Goal: Task Accomplishment & Management: Manage account settings

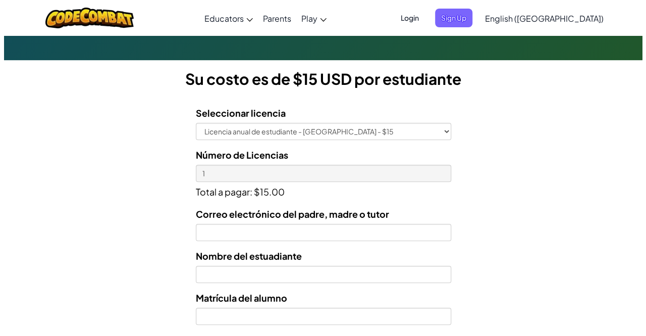
scroll to position [323, 0]
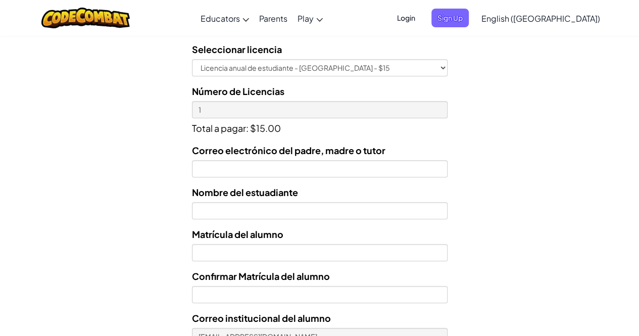
click at [421, 19] on span "Login" at bounding box center [406, 18] width 30 height 19
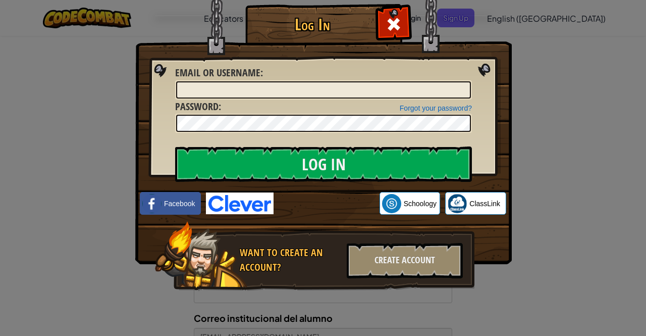
click at [340, 102] on div "Forgot your password? Password :" at bounding box center [323, 116] width 297 height 34
click at [341, 99] on div "Forgot your password? Password :" at bounding box center [323, 116] width 297 height 34
click at [304, 68] on div "Email or Username :" at bounding box center [323, 83] width 297 height 34
click at [296, 92] on input "Email or Username :" at bounding box center [323, 89] width 295 height 17
type input "[EMAIL_ADDRESS][DOMAIN_NAME]"
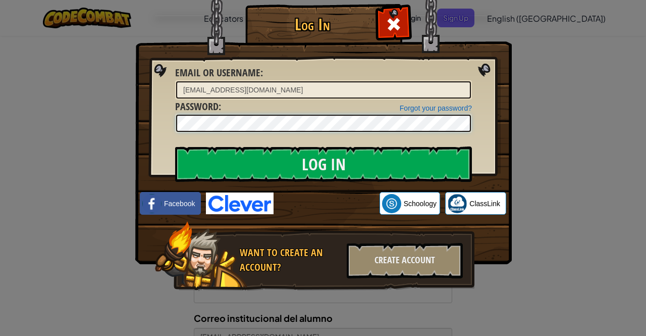
click at [175, 146] on input "Log In" at bounding box center [323, 163] width 297 height 35
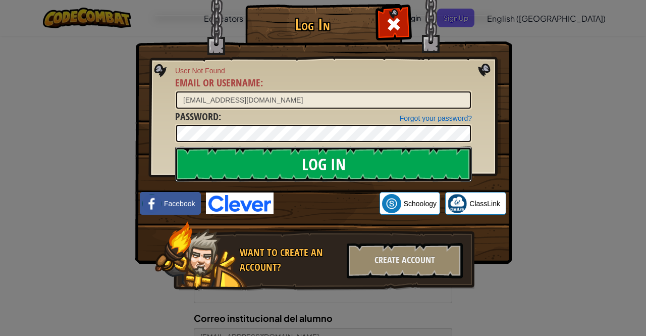
click at [247, 169] on input "Log In" at bounding box center [323, 163] width 297 height 35
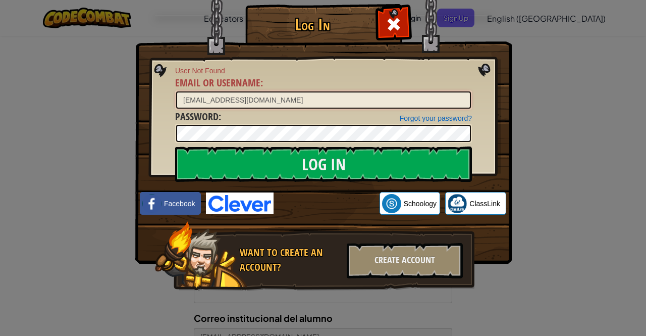
click at [247, 97] on input "[EMAIL_ADDRESS][DOMAIN_NAME]" at bounding box center [323, 99] width 295 height 17
click at [247, 100] on input "[EMAIL_ADDRESS][DOMAIN_NAME]" at bounding box center [323, 99] width 295 height 17
click at [276, 100] on input "[EMAIL_ADDRESS][DOMAIN_NAME]" at bounding box center [323, 99] width 295 height 17
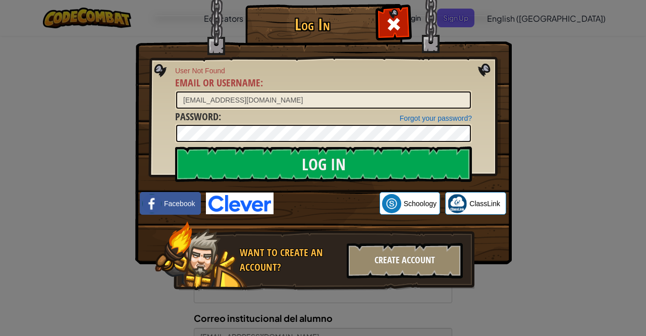
click at [377, 253] on div "Create Account" at bounding box center [405, 260] width 116 height 35
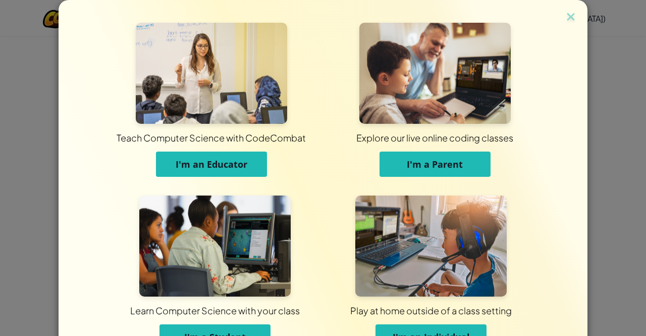
click at [575, 111] on div "Teach Computer Science with CodeCombat I'm an Educator Explore our live online …" at bounding box center [323, 180] width 529 height 360
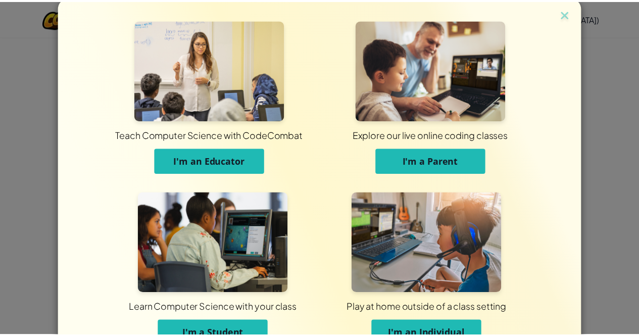
scroll to position [0, 0]
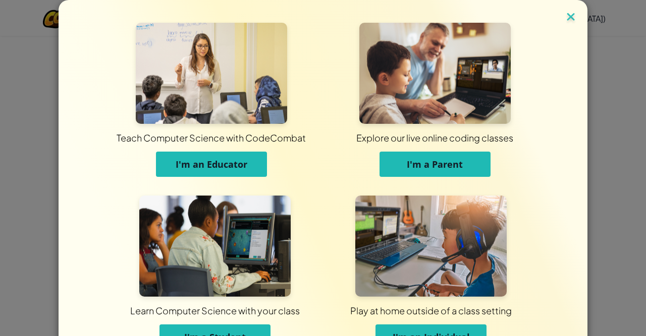
click at [566, 13] on img at bounding box center [571, 17] width 13 height 15
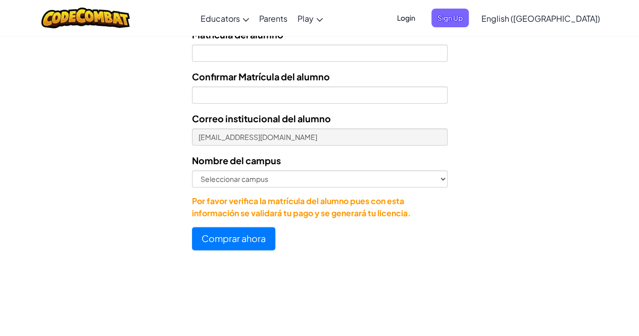
scroll to position [525, 0]
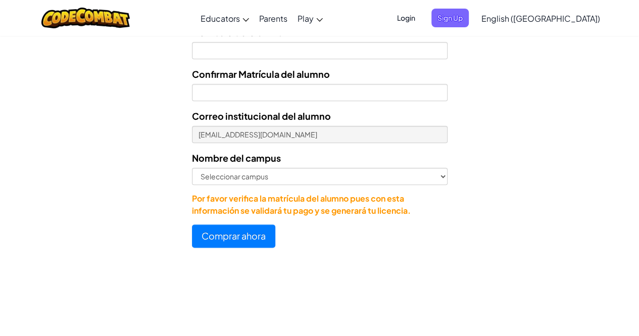
click at [432, 155] on div "Nombre del campus [GEOGRAPHIC_DATA] campus [GEOGRAPHIC_DATA] Central [GEOGRAPHI…" at bounding box center [320, 167] width 256 height 34
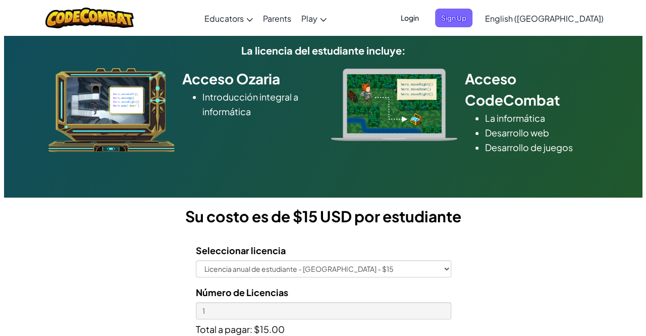
scroll to position [101, 0]
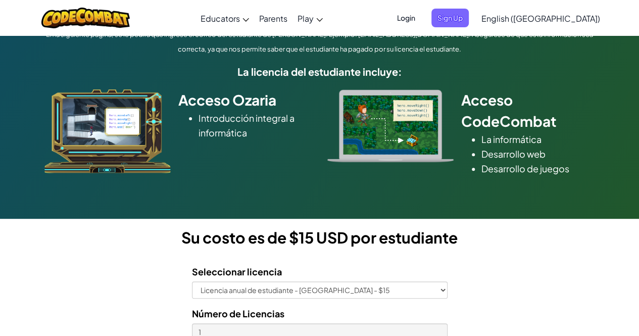
click at [421, 17] on span "Login" at bounding box center [406, 18] width 30 height 19
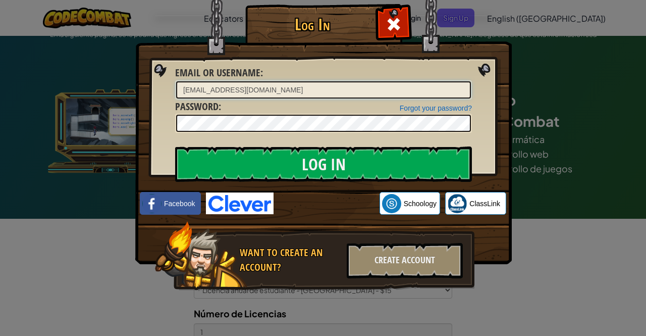
type input "[EMAIL_ADDRESS][DOMAIN_NAME]"
click at [175, 146] on input "Log In" at bounding box center [323, 163] width 297 height 35
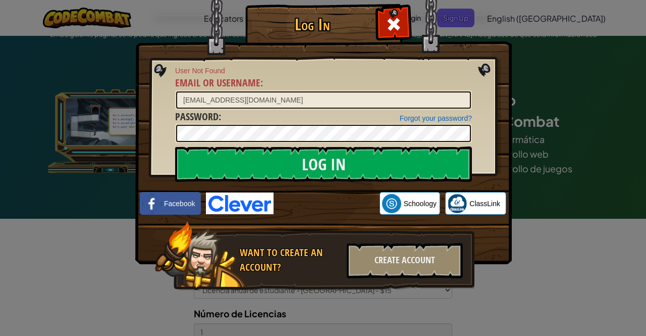
click at [252, 261] on div "Want to create an account?" at bounding box center [290, 259] width 101 height 29
drag, startPoint x: 244, startPoint y: 260, endPoint x: 275, endPoint y: 264, distance: 30.6
click at [275, 264] on div "Want to create an account?" at bounding box center [290, 259] width 101 height 29
click at [291, 268] on div "Want to create an account?" at bounding box center [290, 259] width 101 height 29
drag, startPoint x: 241, startPoint y: 257, endPoint x: 287, endPoint y: 275, distance: 48.8
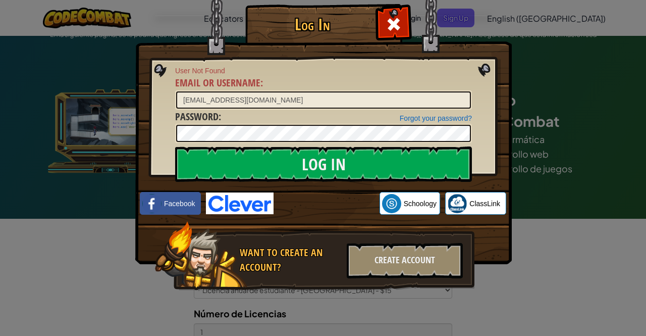
click at [287, 275] on div "Want to create an account? Create Account" at bounding box center [315, 256] width 320 height 70
drag, startPoint x: 244, startPoint y: 253, endPoint x: 248, endPoint y: 258, distance: 7.2
click at [248, 258] on div "Want to create an account?" at bounding box center [290, 259] width 101 height 29
drag, startPoint x: 242, startPoint y: 253, endPoint x: 281, endPoint y: 268, distance: 41.3
click at [281, 268] on div "Want to create an account?" at bounding box center [290, 259] width 101 height 29
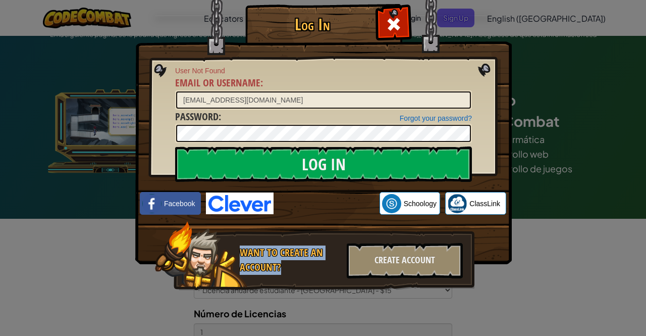
click at [289, 269] on div "Want to create an account?" at bounding box center [290, 259] width 101 height 29
drag, startPoint x: 150, startPoint y: 175, endPoint x: 264, endPoint y: 219, distance: 122.1
click at [264, 219] on img at bounding box center [323, 117] width 377 height 294
click at [299, 129] on div "Log In User Not Found Email or Username : [EMAIL_ADDRESS][DOMAIN_NAME] Forgot y…" at bounding box center [323, 162] width 336 height 294
click at [350, 256] on div "Create Account" at bounding box center [405, 260] width 116 height 35
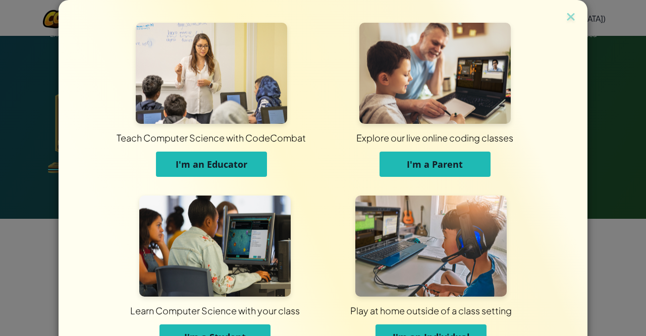
click at [585, 71] on div "Teach Computer Science with CodeCombat I'm an Educator Explore our live online …" at bounding box center [323, 168] width 646 height 336
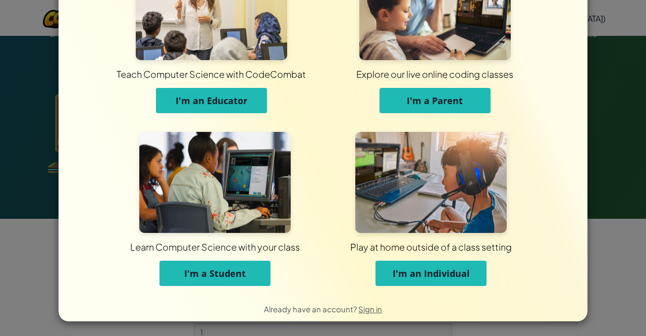
scroll to position [43, 0]
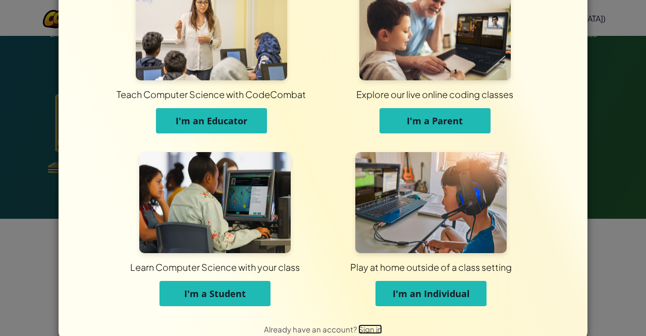
click at [359, 329] on span "Sign in" at bounding box center [371, 329] width 24 height 10
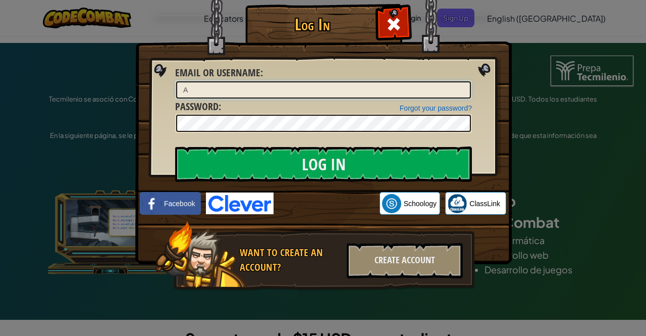
type input "[EMAIL_ADDRESS][DOMAIN_NAME]"
click at [175, 146] on input "Log In" at bounding box center [323, 163] width 297 height 35
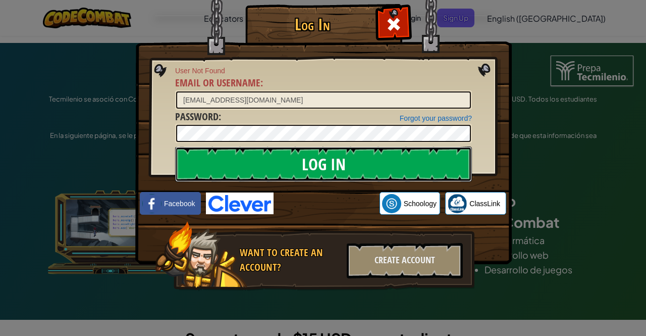
click at [253, 162] on input "Log In" at bounding box center [323, 163] width 297 height 35
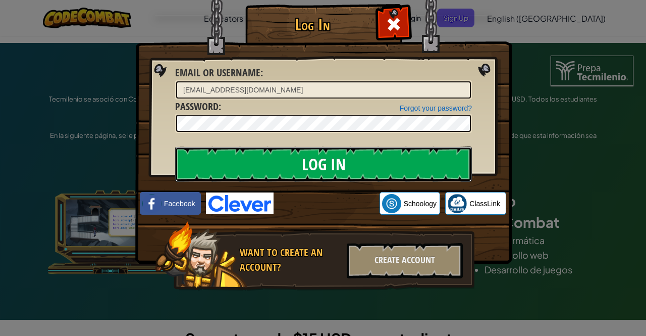
click at [253, 162] on input "Log In" at bounding box center [323, 163] width 297 height 35
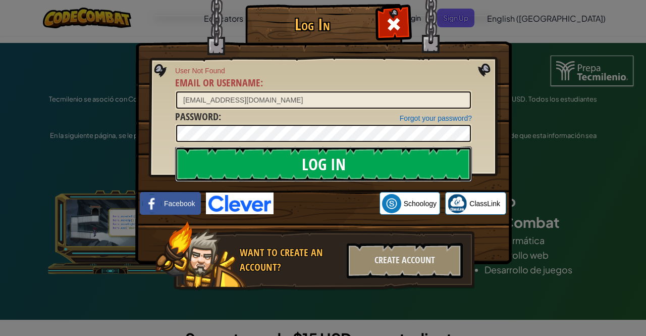
click at [253, 162] on input "Log In" at bounding box center [323, 163] width 297 height 35
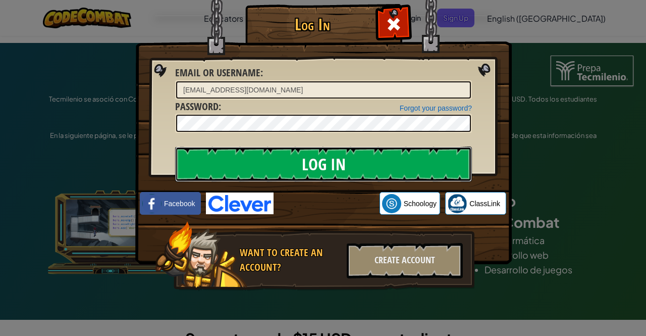
click at [253, 162] on input "Log In" at bounding box center [323, 163] width 297 height 35
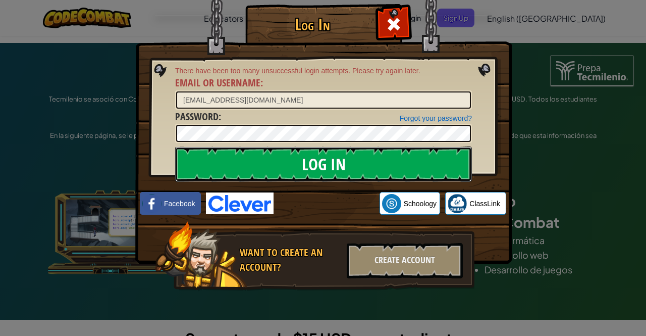
click at [253, 162] on input "Log In" at bounding box center [323, 163] width 297 height 35
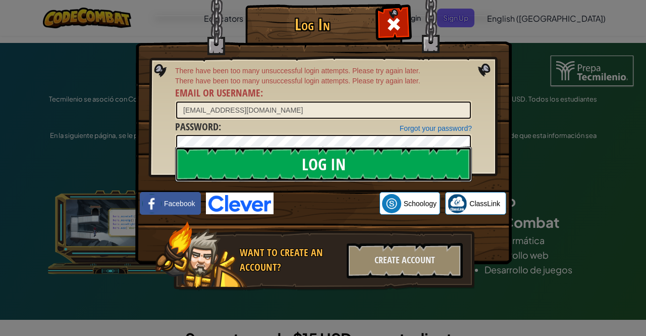
click at [255, 167] on input "Log In" at bounding box center [323, 163] width 297 height 35
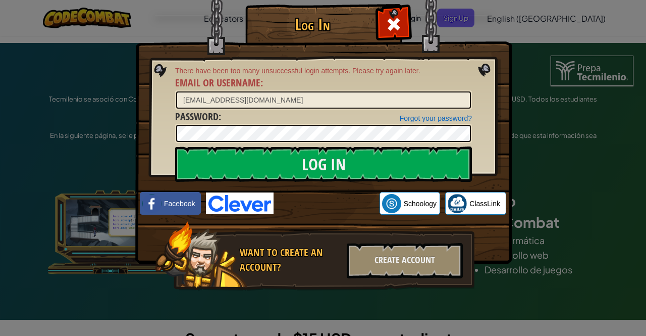
drag, startPoint x: 293, startPoint y: 114, endPoint x: 282, endPoint y: 106, distance: 13.0
click at [282, 106] on form "There have been too many unsuccessful login attempts. Please try again later. E…" at bounding box center [323, 104] width 297 height 77
drag, startPoint x: 279, startPoint y: 108, endPoint x: 273, endPoint y: 107, distance: 6.6
click at [273, 107] on input "[EMAIL_ADDRESS][DOMAIN_NAME]" at bounding box center [323, 99] width 295 height 17
click at [268, 113] on div "Forgot your password? Password :" at bounding box center [323, 127] width 297 height 34
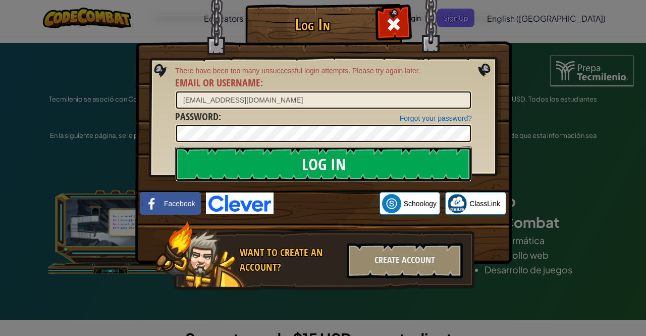
click at [332, 172] on input "Log In" at bounding box center [323, 163] width 297 height 35
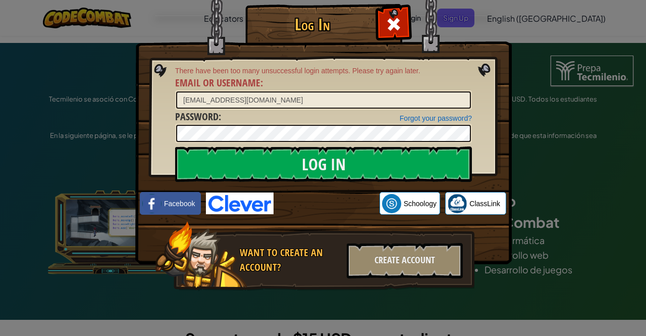
click at [555, 62] on div "Log In There have been too many unsuccessful login attempts. Please try again l…" at bounding box center [323, 168] width 646 height 336
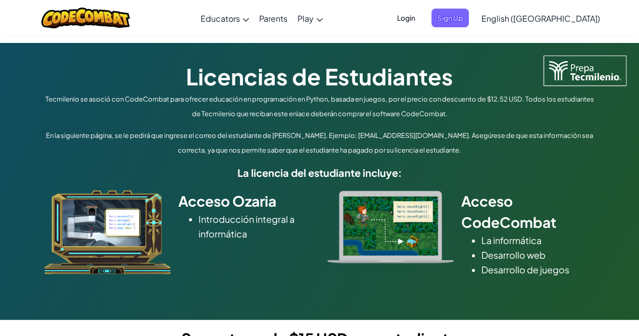
click at [421, 21] on span "Login" at bounding box center [406, 18] width 30 height 19
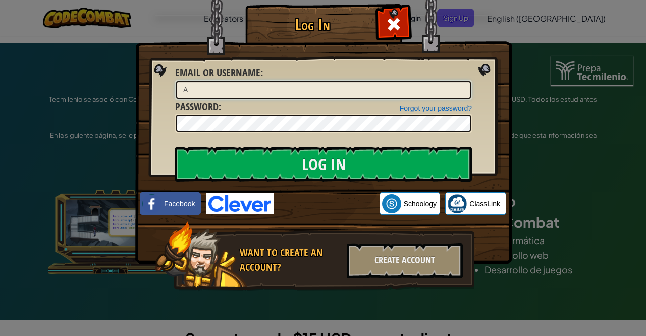
type input "[EMAIL_ADDRESS][DOMAIN_NAME]"
click at [319, 105] on div "Forgot your password? Password :" at bounding box center [323, 116] width 297 height 34
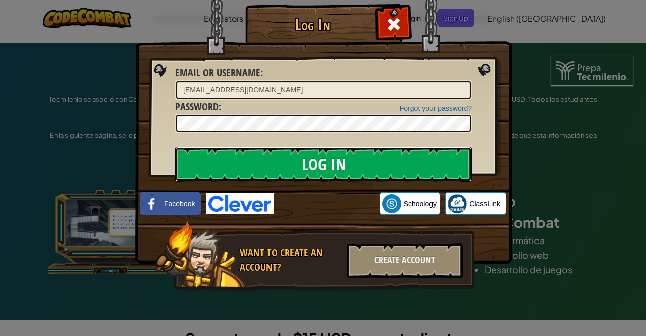
click at [250, 181] on input "Log In" at bounding box center [323, 163] width 297 height 35
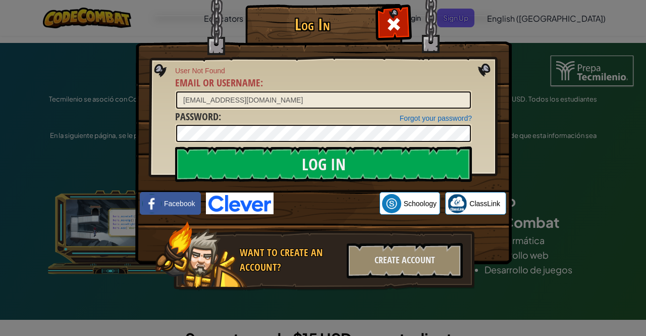
click at [216, 48] on img at bounding box center [323, 117] width 377 height 294
click at [341, 89] on div "User Not Found Email or Username : [EMAIL_ADDRESS][DOMAIN_NAME]" at bounding box center [323, 88] width 297 height 44
drag, startPoint x: 178, startPoint y: 116, endPoint x: 227, endPoint y: 121, distance: 48.7
click at [227, 121] on div "Forgot your password? Password :" at bounding box center [323, 127] width 297 height 34
drag, startPoint x: 162, startPoint y: 120, endPoint x: 207, endPoint y: 116, distance: 45.6
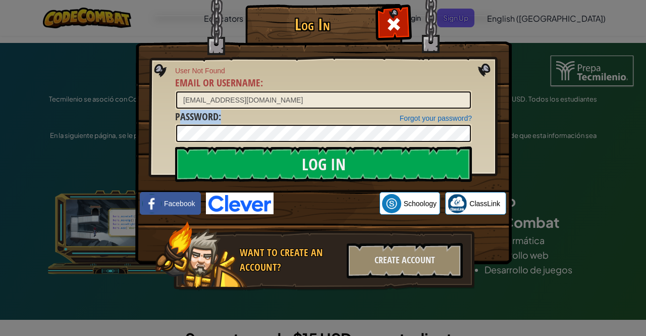
click at [207, 116] on div "Log In User Not Found Email or Username : [EMAIL_ADDRESS][DOMAIN_NAME] Forgot y…" at bounding box center [323, 162] width 336 height 294
click at [158, 113] on img at bounding box center [323, 117] width 377 height 294
click at [165, 115] on img at bounding box center [323, 117] width 377 height 294
click at [223, 114] on div "Forgot your password? Password :" at bounding box center [323, 127] width 297 height 34
drag, startPoint x: 164, startPoint y: 116, endPoint x: 261, endPoint y: 114, distance: 97.5
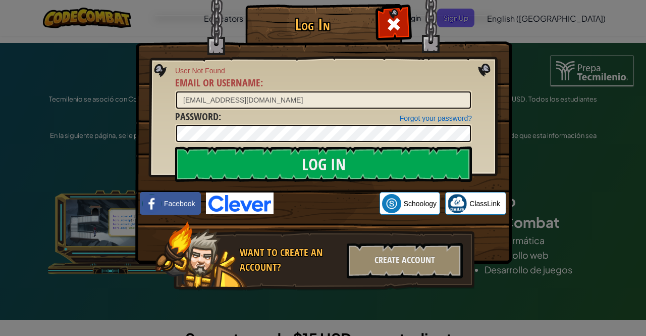
click at [261, 114] on div "Log In User Not Found Email or Username : [EMAIL_ADDRESS][DOMAIN_NAME] Forgot y…" at bounding box center [323, 162] width 336 height 294
click at [175, 76] on span "Email or Username" at bounding box center [217, 83] width 85 height 14
click at [176, 91] on input "[EMAIL_ADDRESS][DOMAIN_NAME]" at bounding box center [323, 99] width 295 height 17
click at [171, 67] on img at bounding box center [323, 117] width 377 height 294
click at [175, 70] on span "User Not Found" at bounding box center [323, 71] width 297 height 10
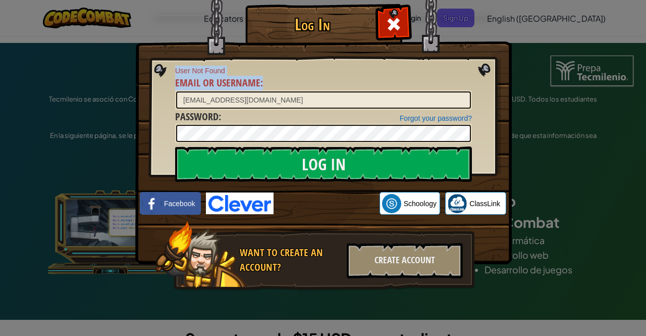
drag, startPoint x: 176, startPoint y: 72, endPoint x: 261, endPoint y: 84, distance: 85.8
click at [261, 84] on div "User Not Found Email or Username : [EMAIL_ADDRESS][DOMAIN_NAME]" at bounding box center [323, 88] width 297 height 44
click at [253, 74] on span "User Not Found" at bounding box center [323, 71] width 297 height 10
drag, startPoint x: 158, startPoint y: 80, endPoint x: 333, endPoint y: 337, distance: 311.4
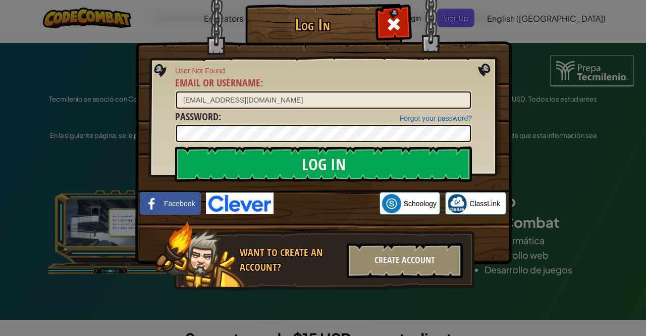
drag, startPoint x: 181, startPoint y: 265, endPoint x: 235, endPoint y: 248, distance: 56.9
click at [235, 248] on div "Want to create an account? Create Account" at bounding box center [315, 256] width 320 height 70
drag, startPoint x: 156, startPoint y: 164, endPoint x: 243, endPoint y: 238, distance: 115.0
click at [243, 238] on div "Log In User Not Found Email or Username : [EMAIL_ADDRESS][DOMAIN_NAME] Forgot y…" at bounding box center [323, 162] width 336 height 294
drag, startPoint x: 238, startPoint y: 254, endPoint x: 295, endPoint y: 256, distance: 56.6
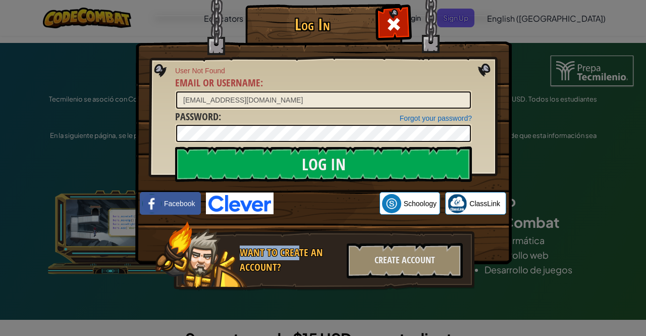
click at [295, 256] on div "Want to create an account? Create Account" at bounding box center [315, 256] width 320 height 70
click at [290, 232] on div "Want to create an account? Create Account" at bounding box center [315, 256] width 320 height 70
click at [155, 148] on img at bounding box center [323, 117] width 377 height 294
click at [157, 163] on img at bounding box center [323, 117] width 377 height 294
drag, startPoint x: 171, startPoint y: 72, endPoint x: 232, endPoint y: 98, distance: 67.0
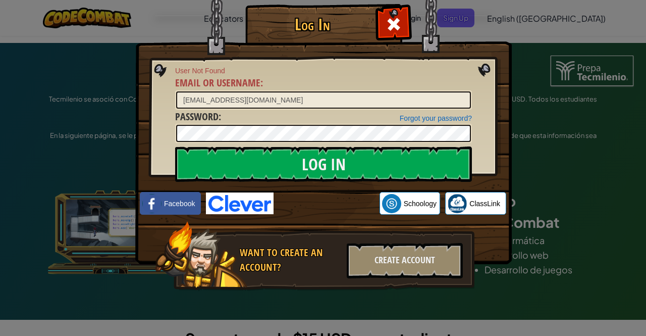
click at [232, 98] on div "Log In User Not Found Email or Username : [EMAIL_ADDRESS][DOMAIN_NAME] Forgot y…" at bounding box center [323, 162] width 336 height 294
drag, startPoint x: 176, startPoint y: 70, endPoint x: 279, endPoint y: 110, distance: 109.8
click at [279, 110] on form "User Not Found Email or Username : [EMAIL_ADDRESS][DOMAIN_NAME] Forgot your pas…" at bounding box center [323, 104] width 297 height 77
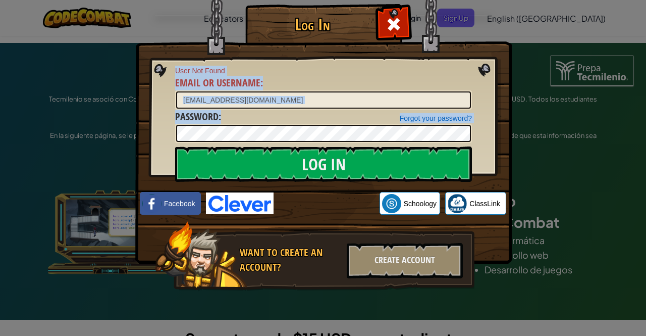
click at [270, 85] on div "User Not Found Email or Username : [EMAIL_ADDRESS][DOMAIN_NAME]" at bounding box center [323, 88] width 297 height 44
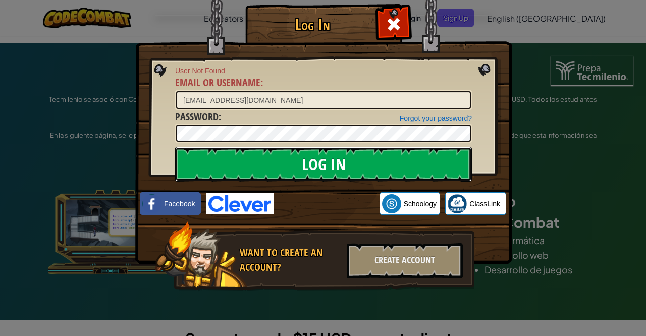
click at [235, 160] on input "Log In" at bounding box center [323, 163] width 297 height 35
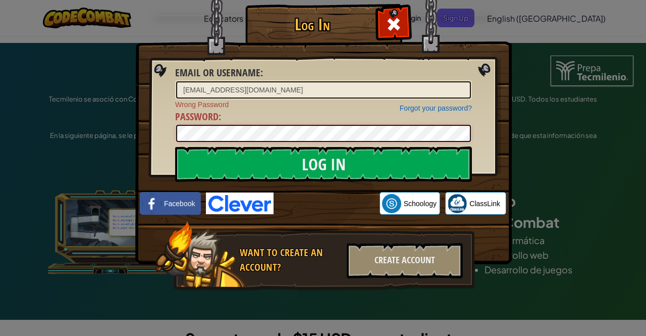
click at [155, 136] on div "Log In Email or Username : [EMAIL_ADDRESS][DOMAIN_NAME] Forgot your password? W…" at bounding box center [323, 162] width 336 height 294
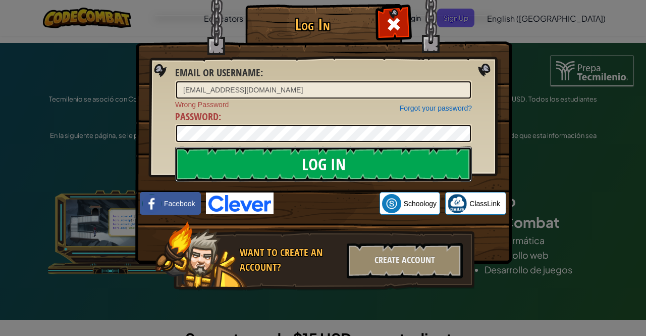
click at [208, 161] on input "Log In" at bounding box center [323, 163] width 297 height 35
click at [271, 170] on input "Log In" at bounding box center [323, 163] width 297 height 35
click at [257, 166] on input "Log In" at bounding box center [323, 163] width 297 height 35
